Goal: Information Seeking & Learning: Learn about a topic

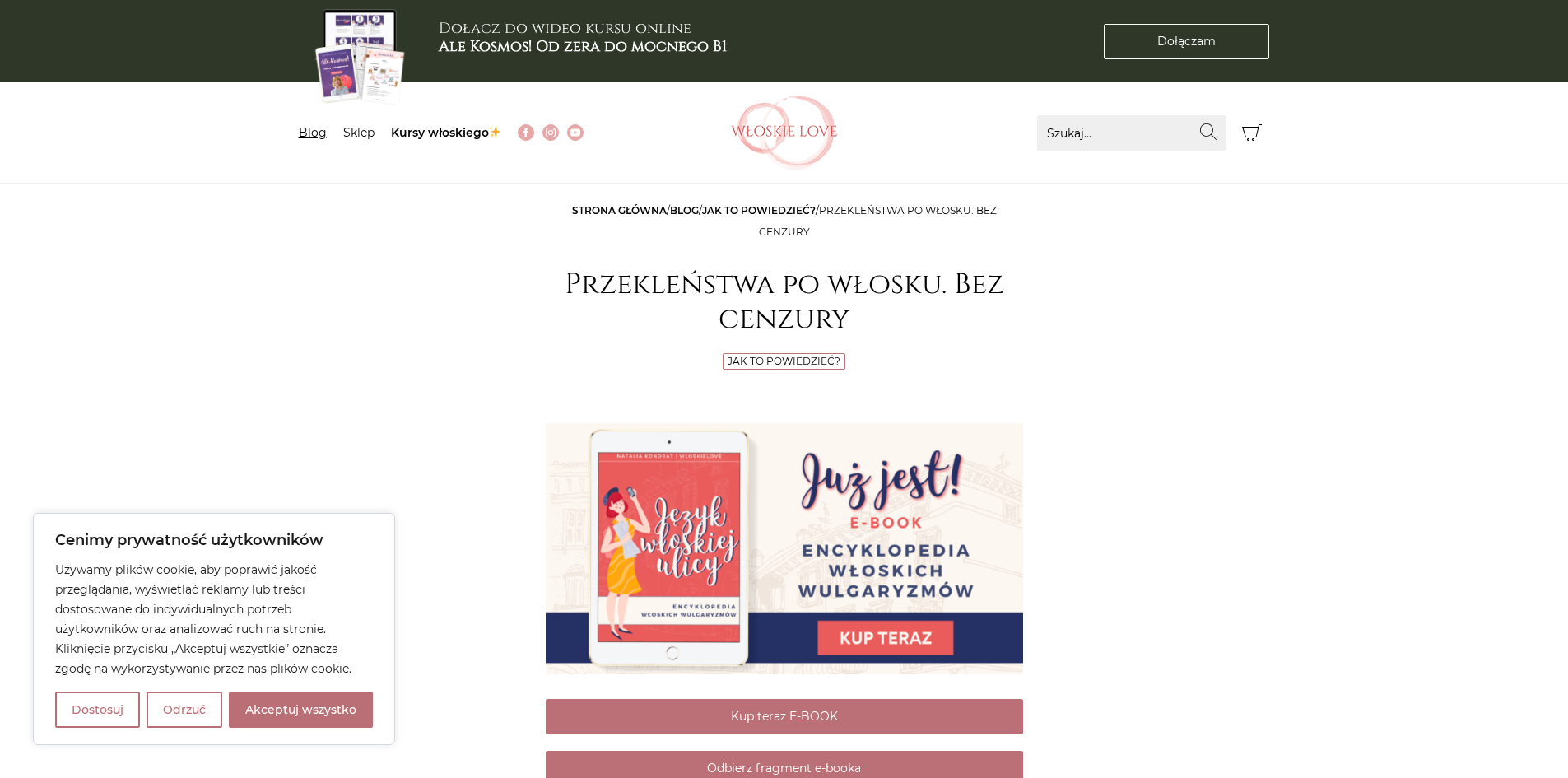
click at [318, 133] on link "Blog" at bounding box center [313, 132] width 28 height 14
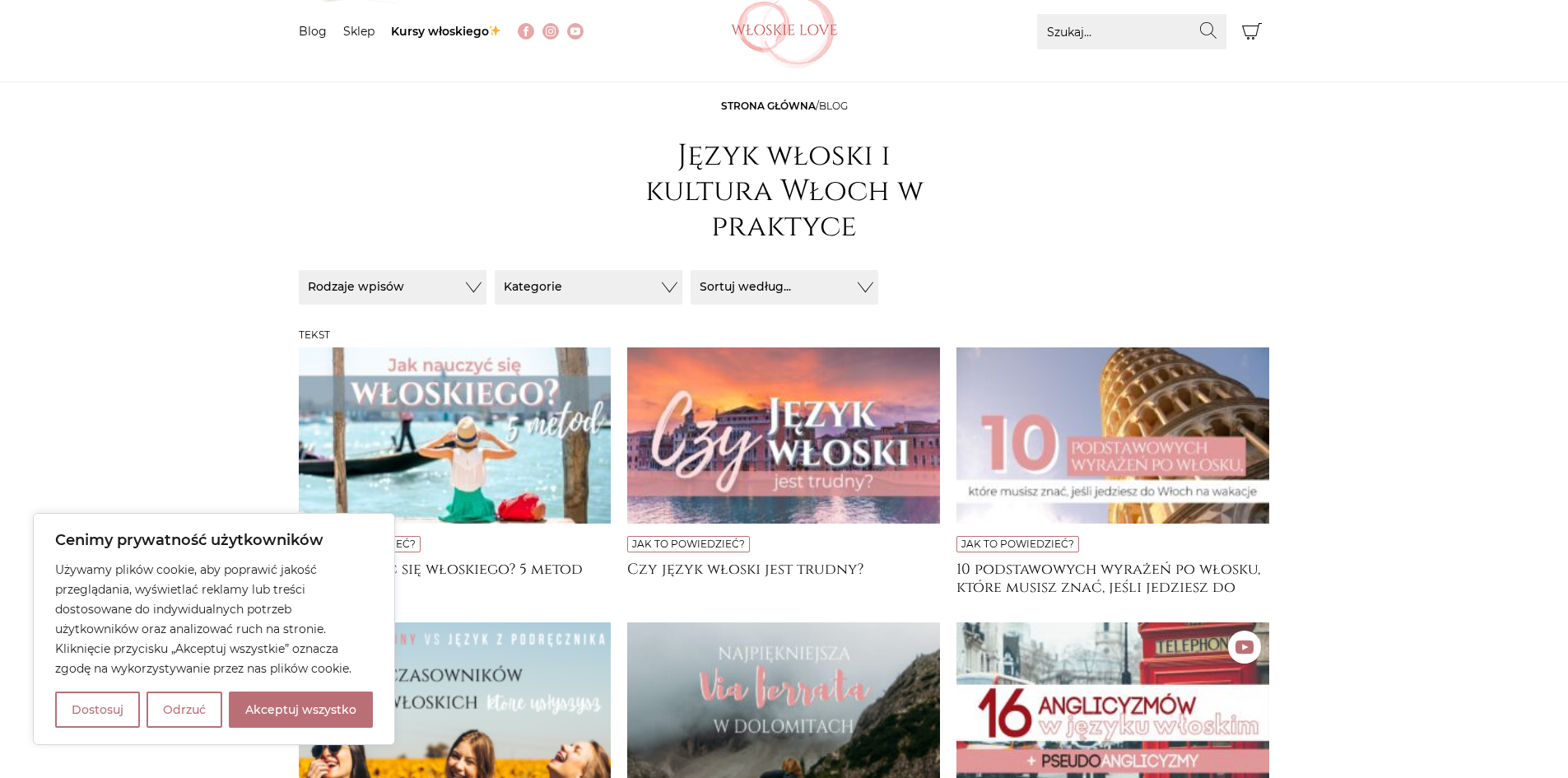
scroll to position [164, 0]
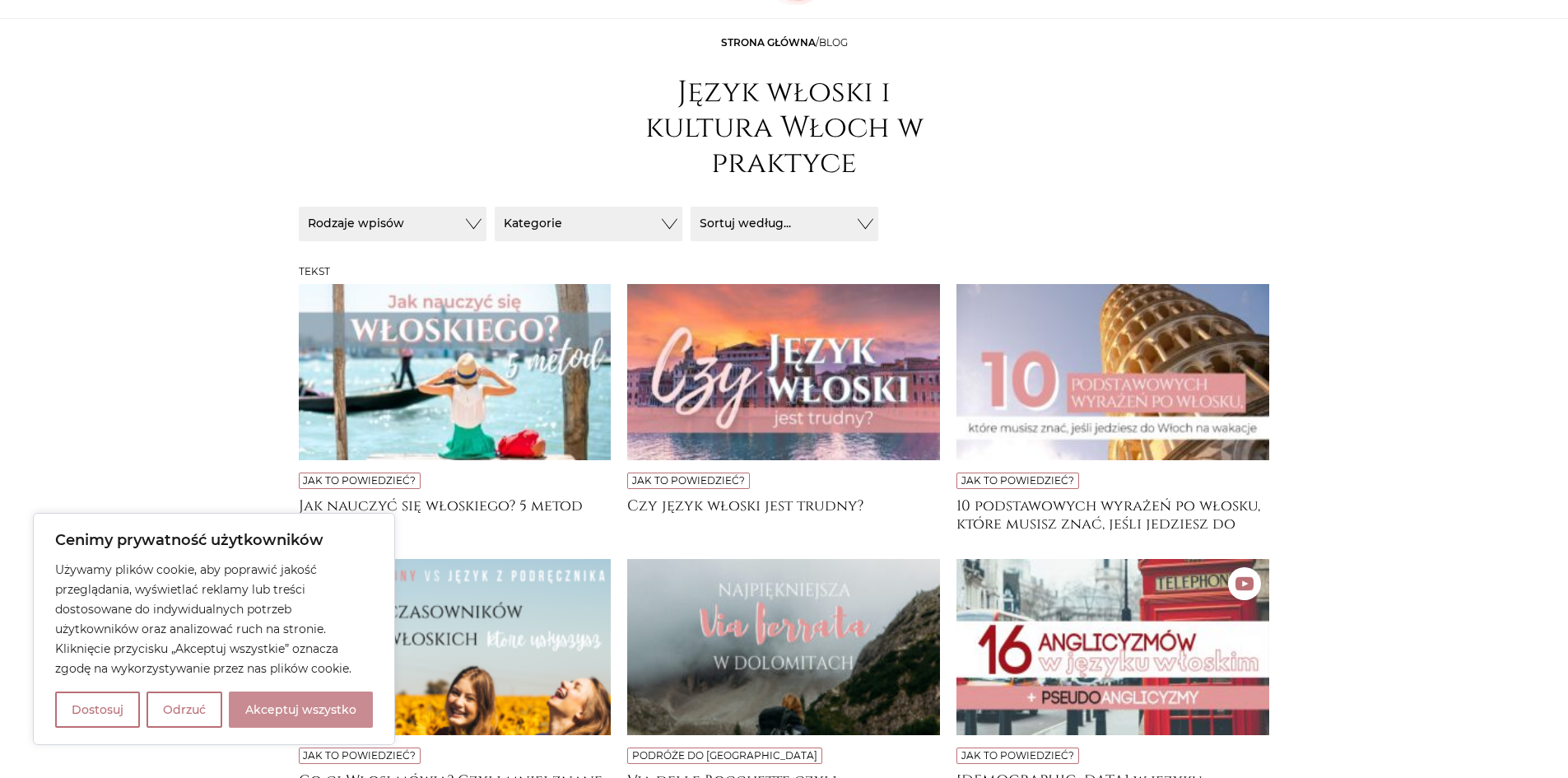
click at [361, 705] on button "Akceptuj wszystko" at bounding box center [300, 709] width 144 height 36
checkbox input "true"
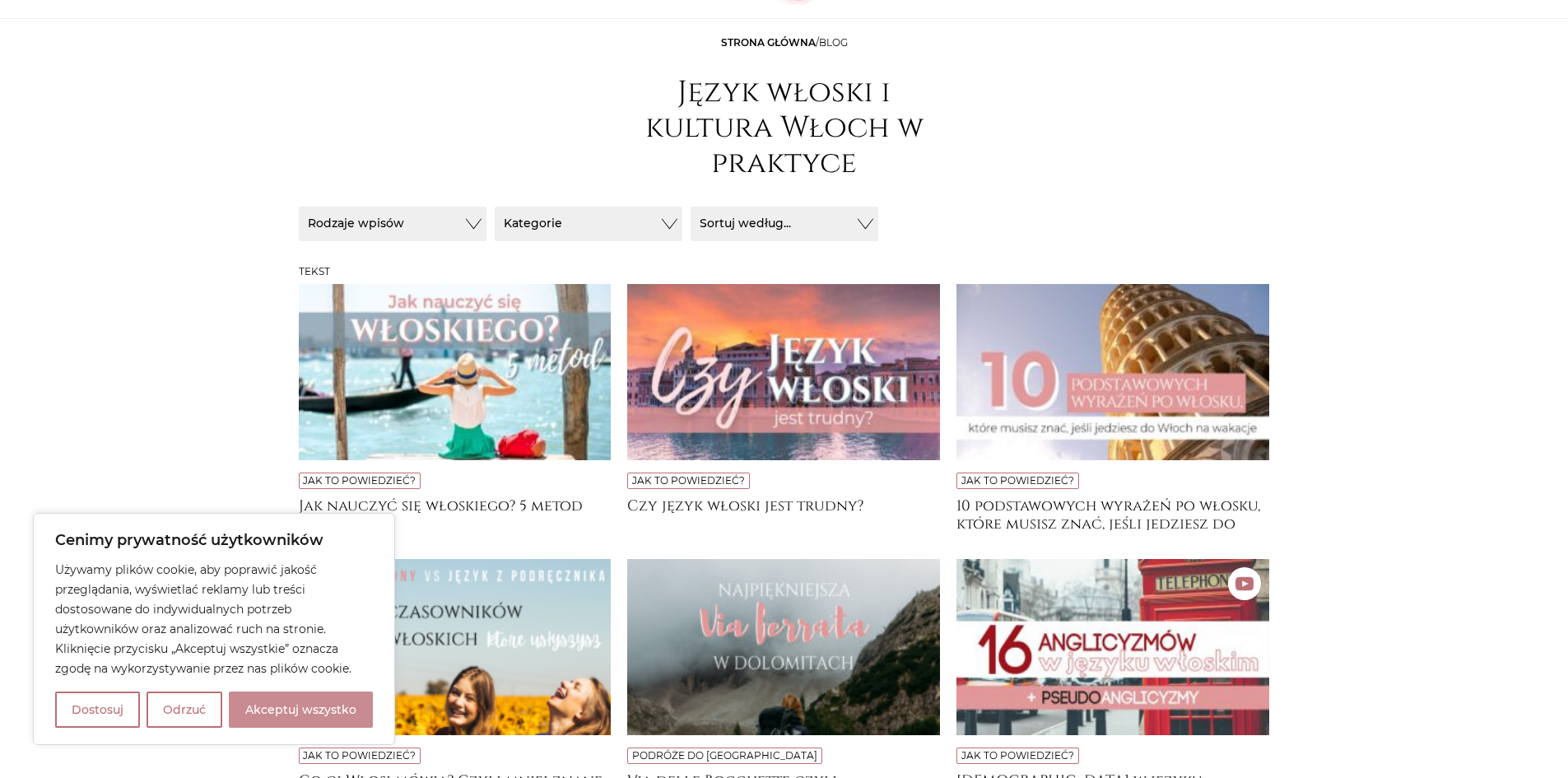
checkbox input "true"
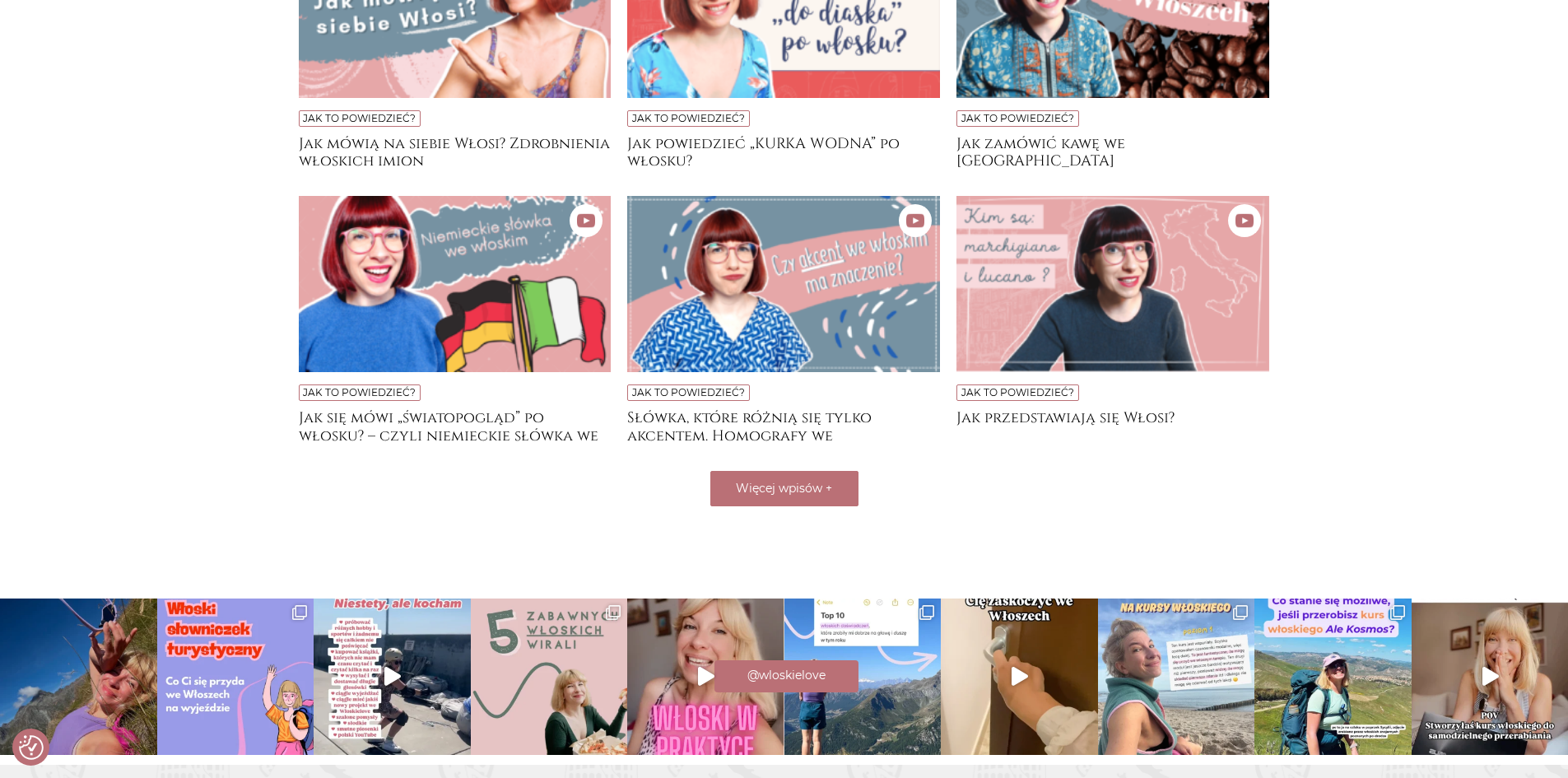
scroll to position [1246, 0]
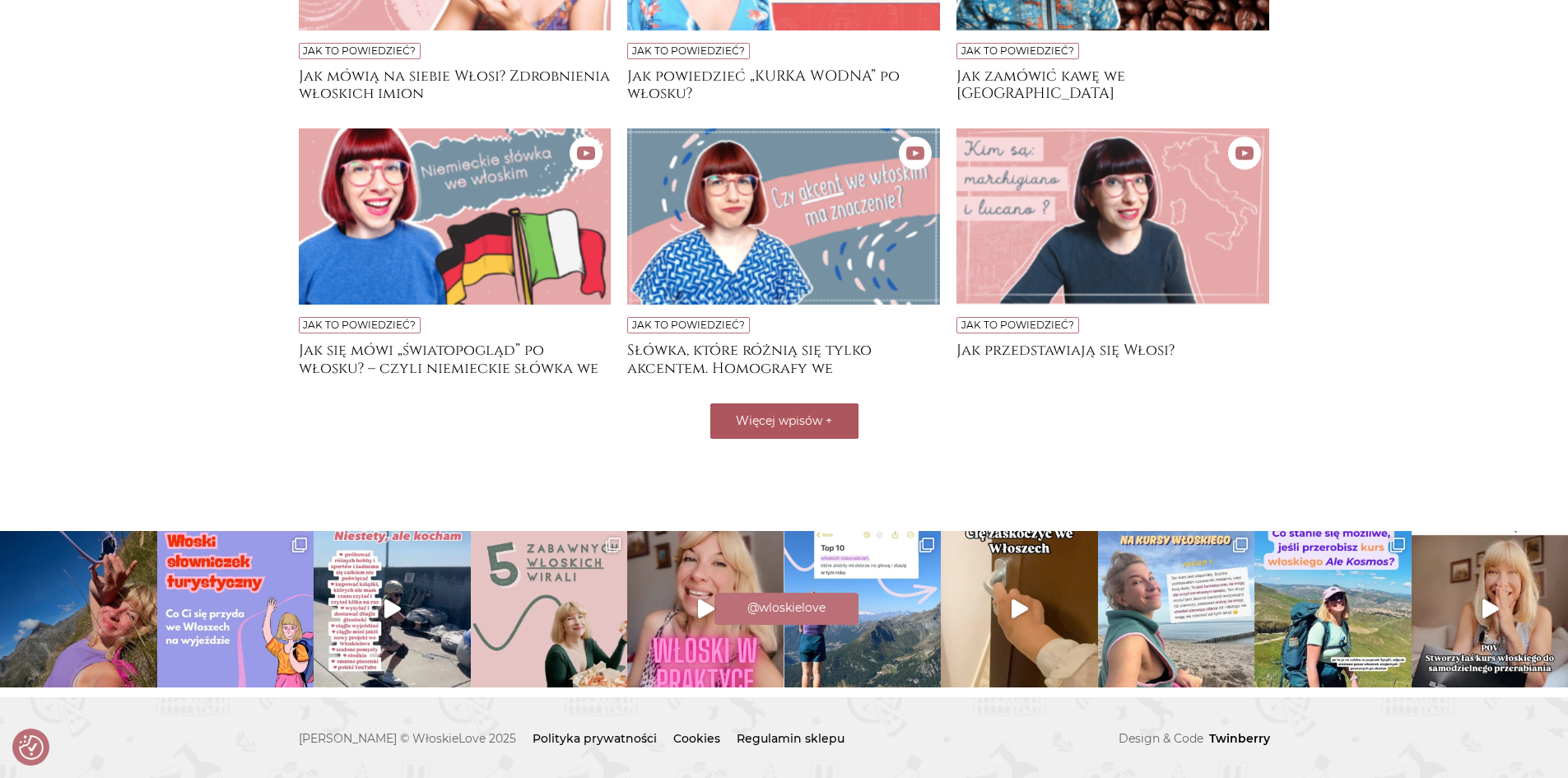
click at [841, 418] on button "Więcej wpisów +" at bounding box center [784, 421] width 148 height 35
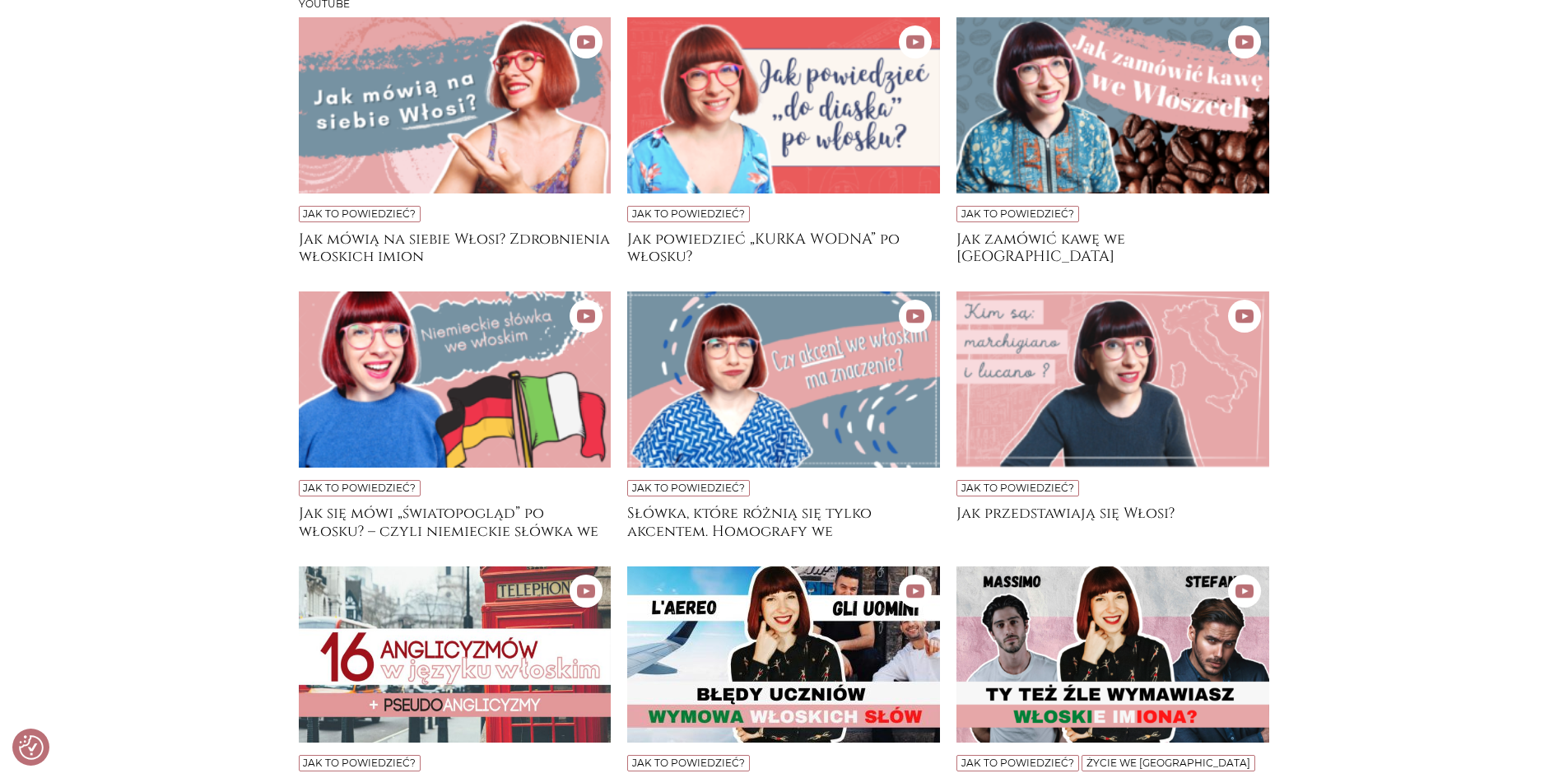
scroll to position [1000, 0]
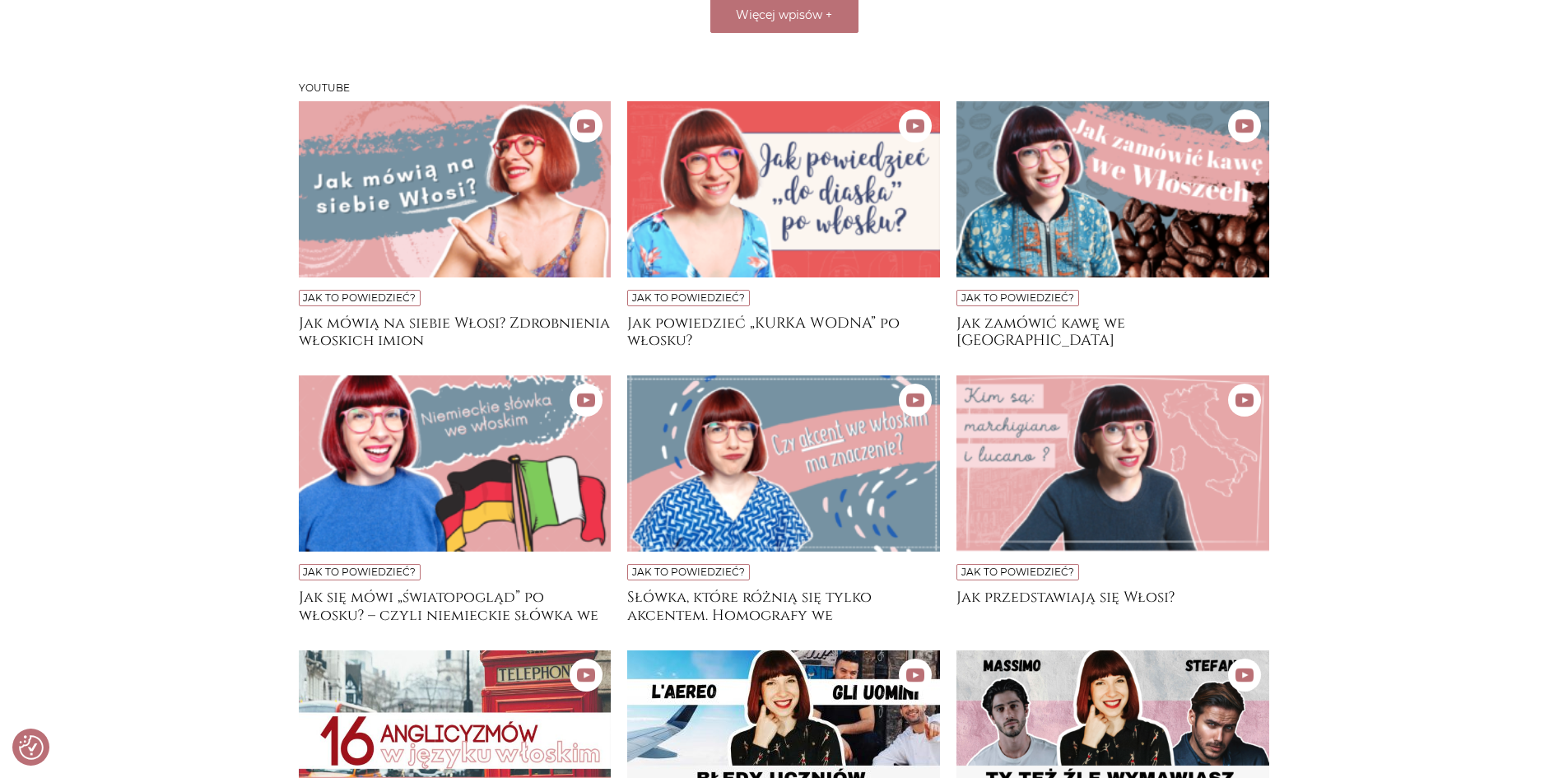
click at [424, 190] on img at bounding box center [455, 189] width 313 height 176
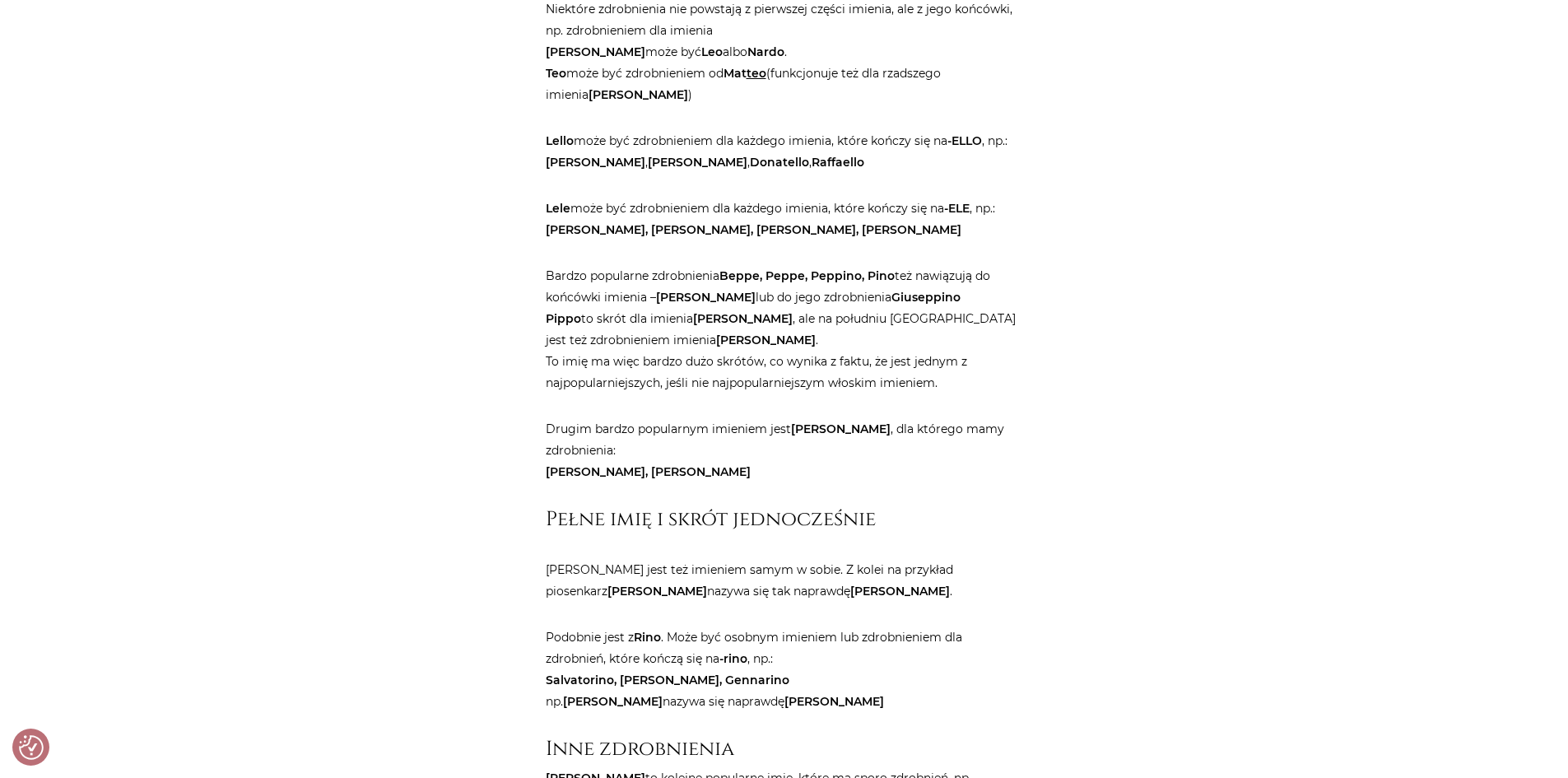
scroll to position [1810, 0]
